Goal: Navigation & Orientation: Understand site structure

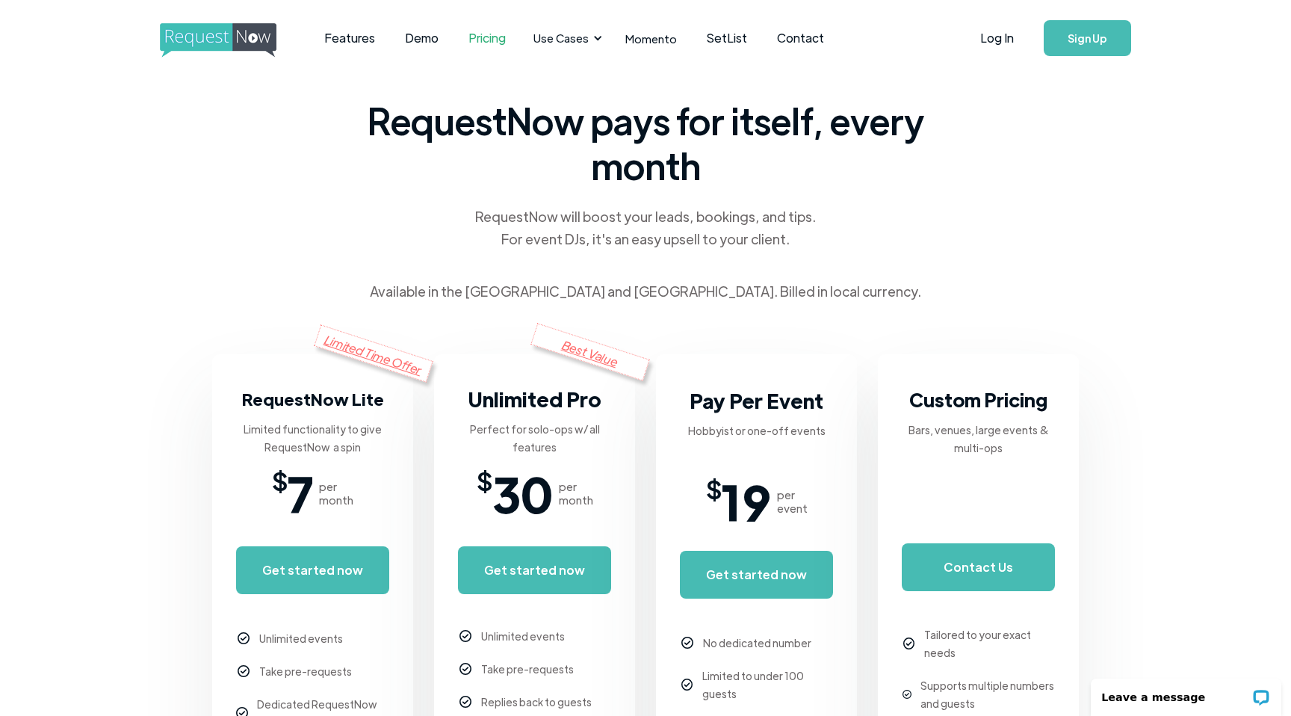
scroll to position [13, 0]
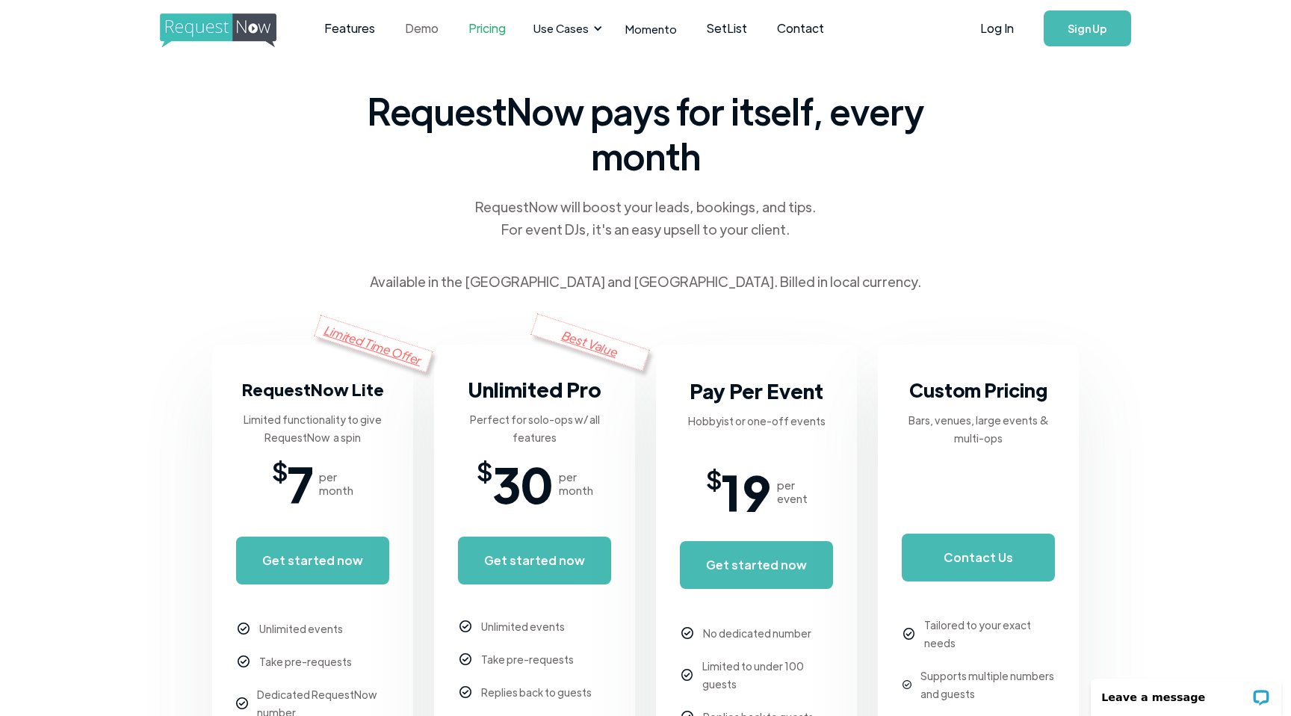
click at [417, 25] on link "Demo" at bounding box center [422, 28] width 64 height 46
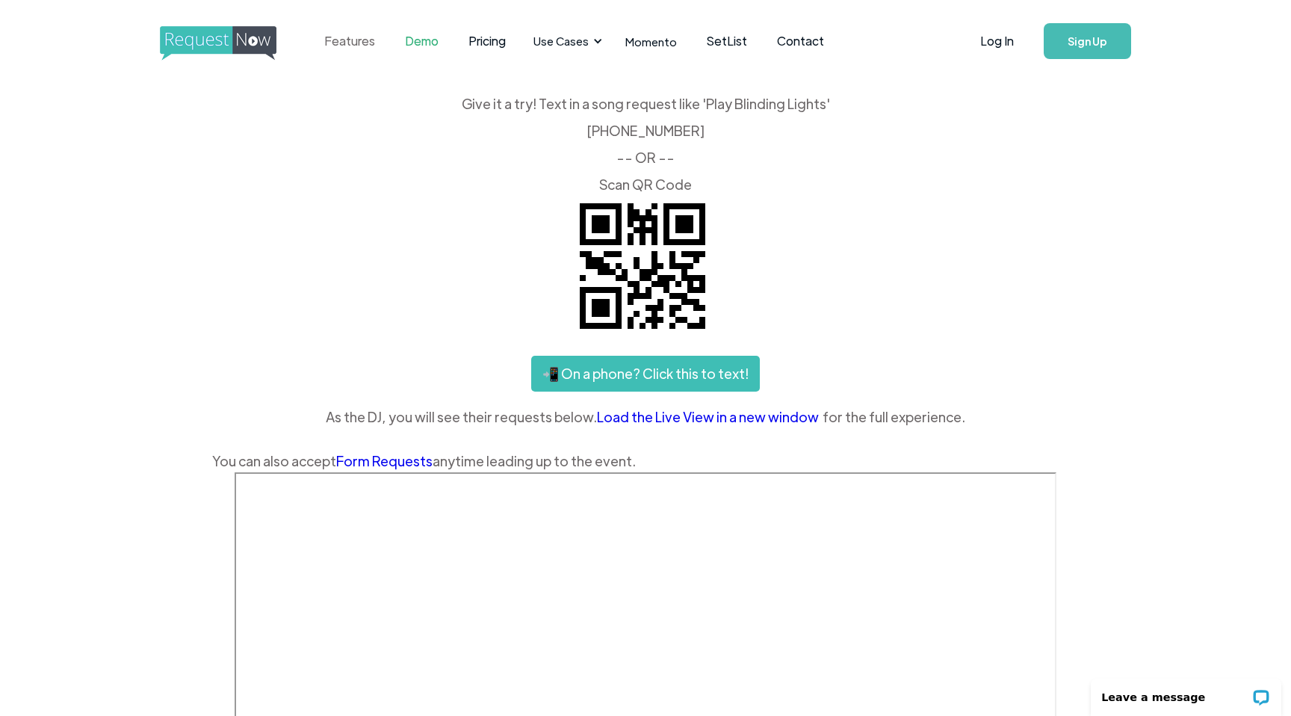
click at [355, 41] on link "Features" at bounding box center [349, 41] width 81 height 46
